Goal: Learn about a topic

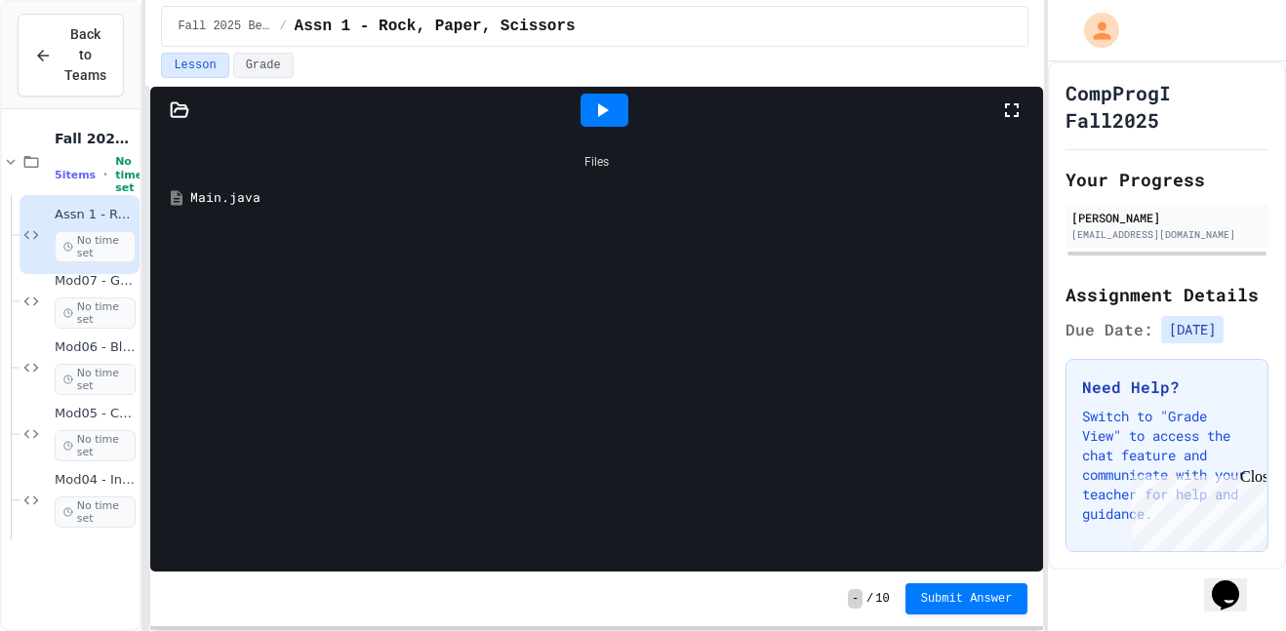
click at [374, 197] on div "Main.java" at bounding box center [610, 198] width 841 height 20
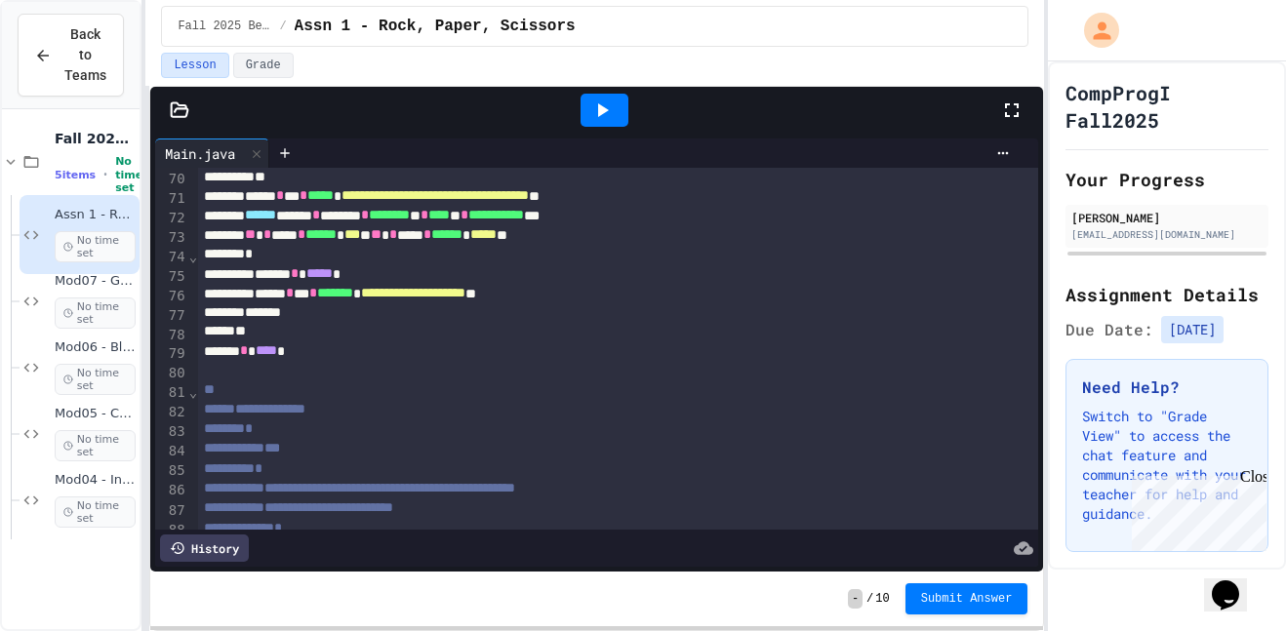
scroll to position [1685, 0]
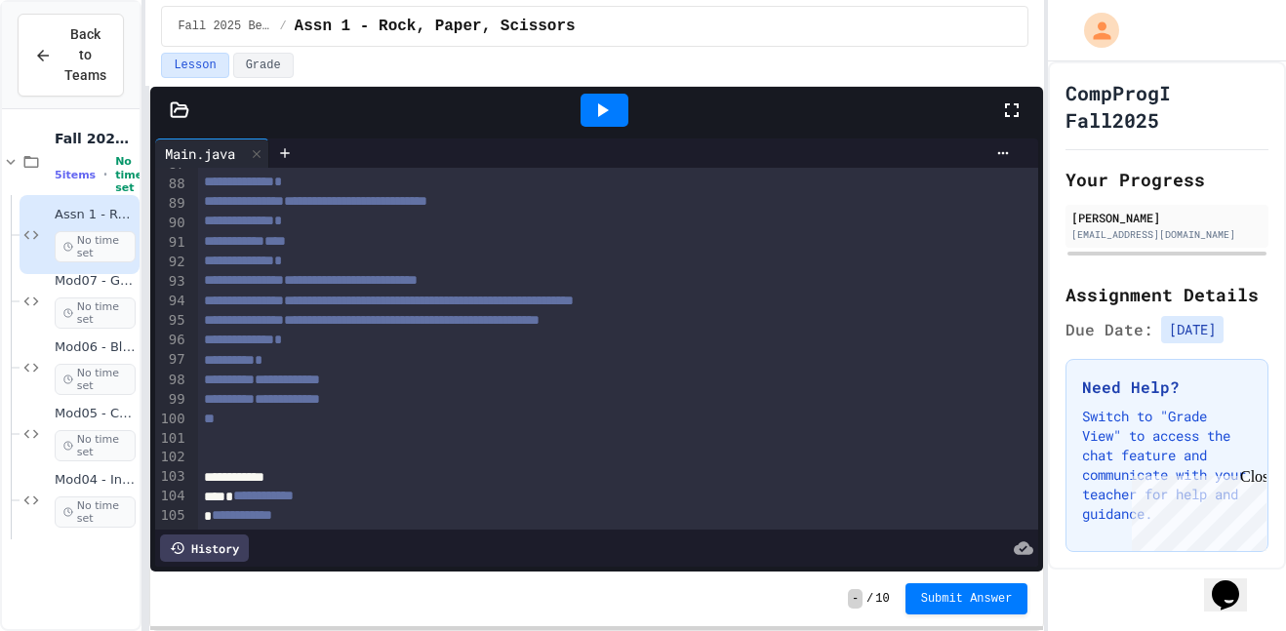
click at [598, 101] on icon at bounding box center [601, 110] width 23 height 23
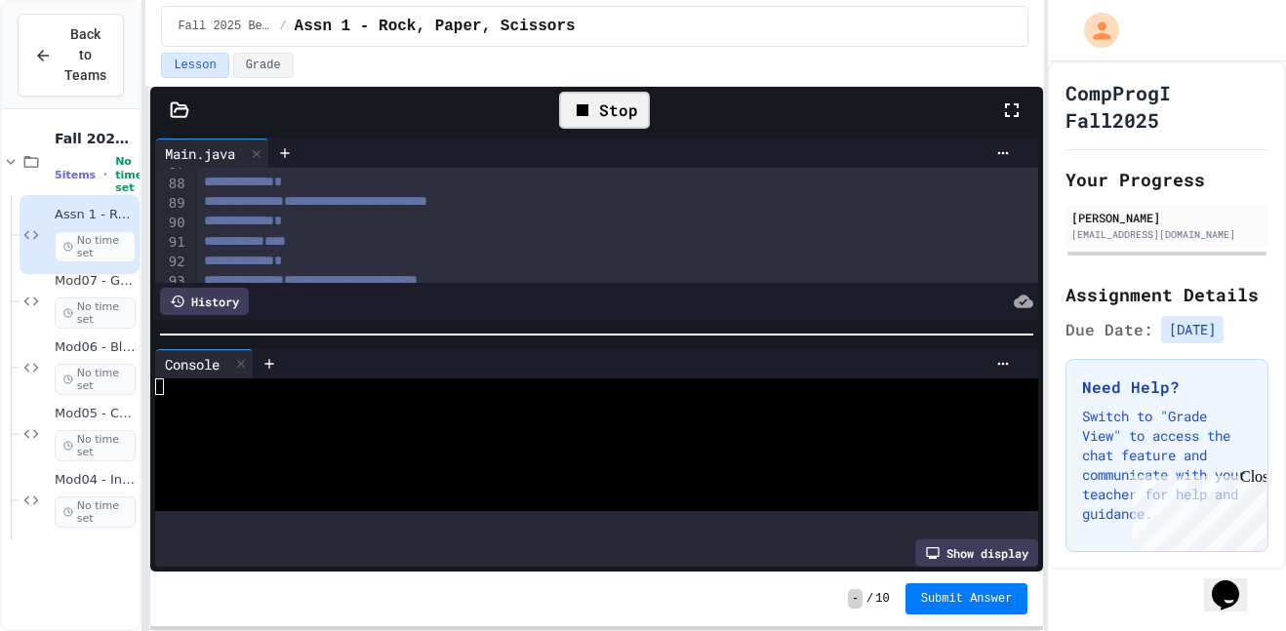
click at [513, 325] on div at bounding box center [596, 335] width 893 height 20
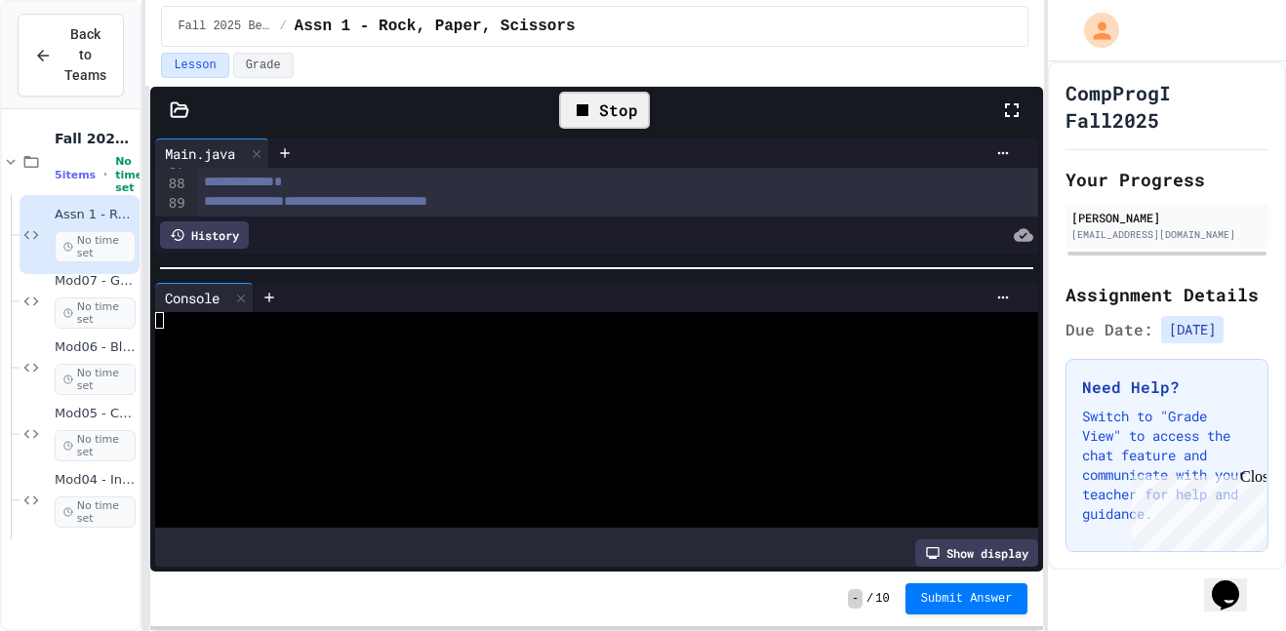
click at [513, 264] on div at bounding box center [596, 269] width 893 height 20
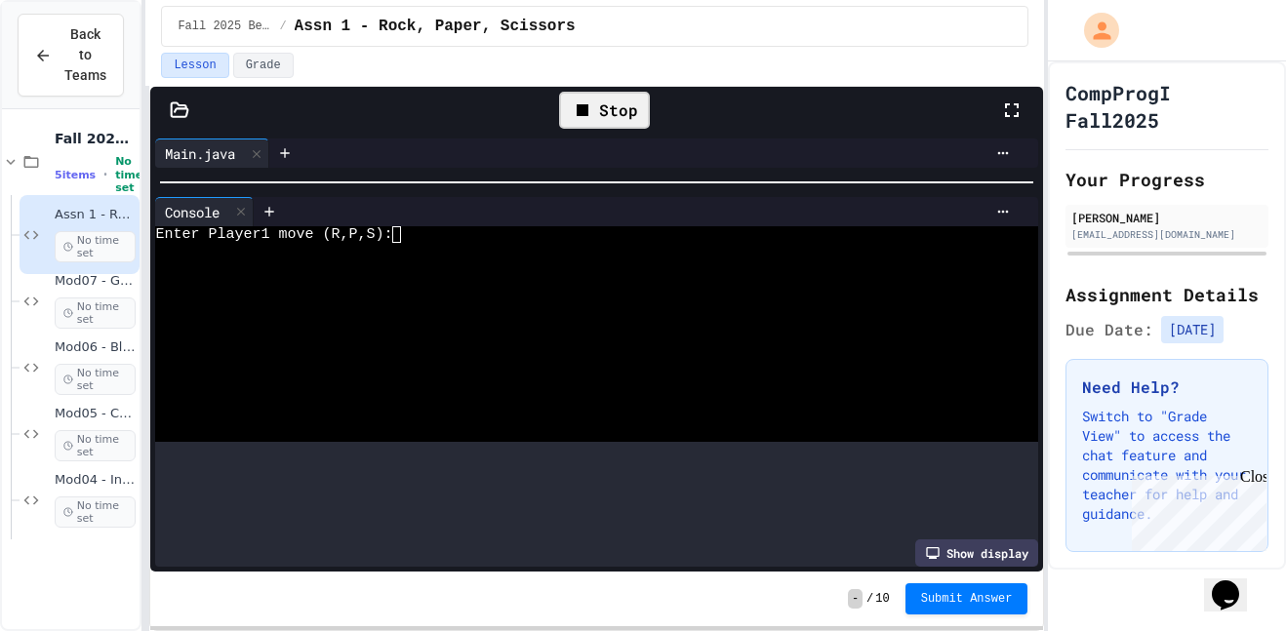
click at [634, 181] on div at bounding box center [596, 183] width 893 height 20
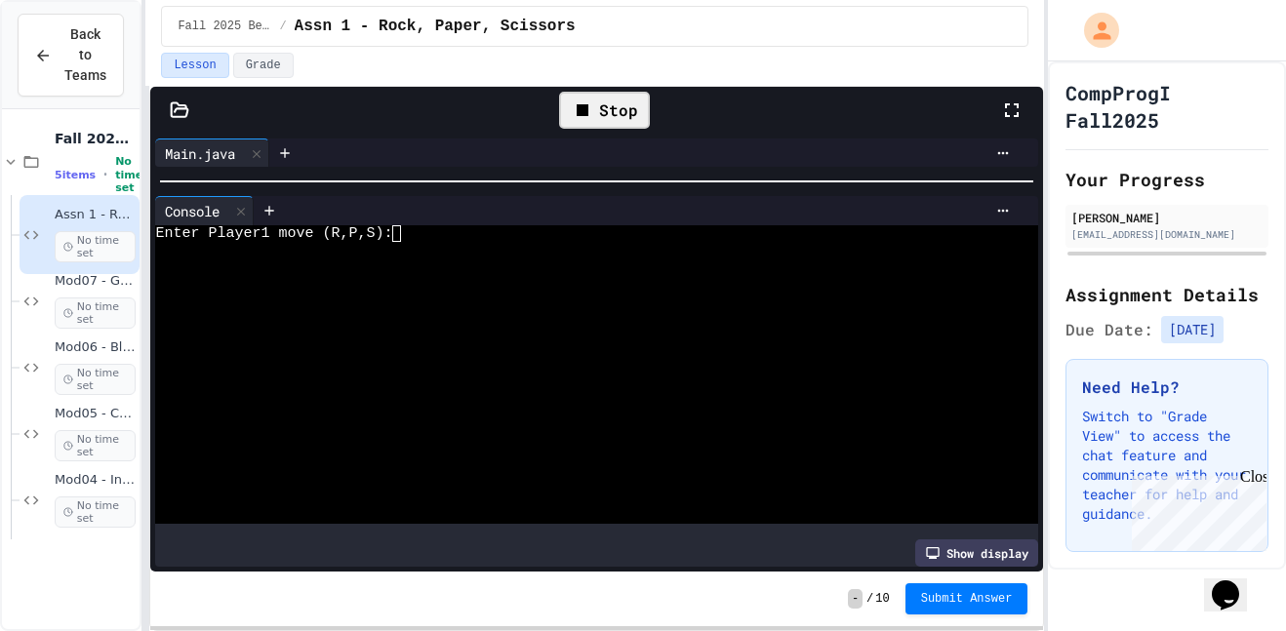
click at [450, 243] on div at bounding box center [585, 250] width 861 height 17
